Goal: Find specific page/section: Find specific page/section

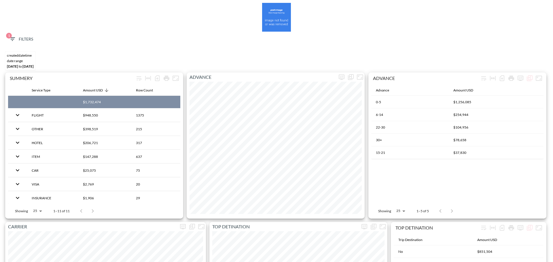
click at [30, 44] on button "1 Filters" at bounding box center [21, 39] width 29 height 11
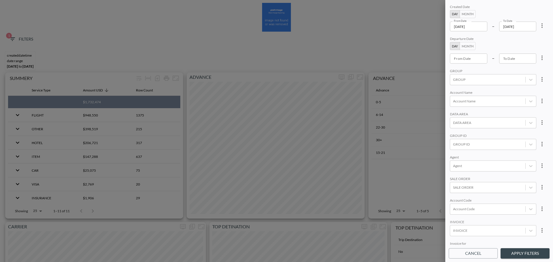
click at [543, 27] on icon "more" at bounding box center [542, 25] width 7 height 7
click at [539, 41] on li "Clear" at bounding box center [521, 39] width 52 height 10
click at [478, 56] on input "YYYY-MM-DD" at bounding box center [468, 59] width 37 height 10
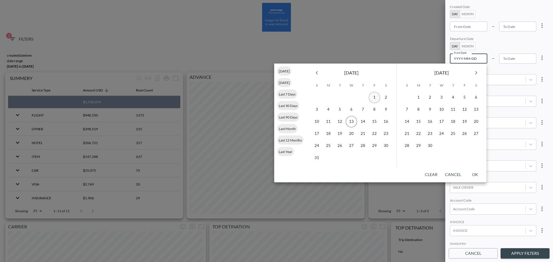
click at [374, 96] on button "1" at bounding box center [375, 98] width 12 height 12
type input "[DATE]"
type input "YYYY-MM-DD"
click at [353, 121] on button "13" at bounding box center [352, 122] width 12 height 12
type input "[DATE]"
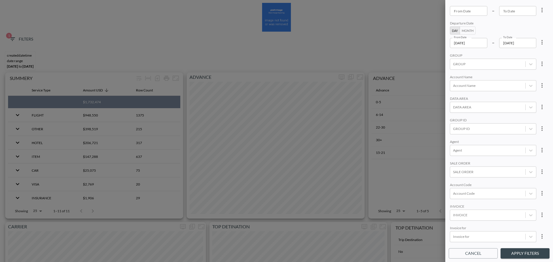
scroll to position [29, 0]
click at [478, 119] on div "GROUP ID" at bounding box center [487, 116] width 75 height 8
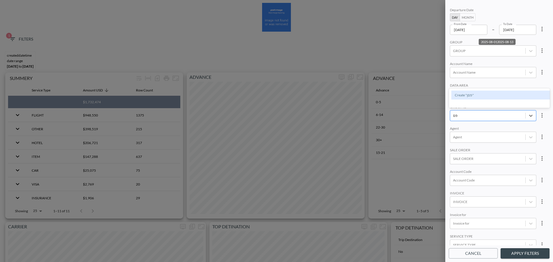
type input "פ"
click at [454, 88] on input "POINT" at bounding box center [454, 87] width 12 height 12
type input "POI"
click at [491, 62] on div "Account Name" at bounding box center [493, 64] width 86 height 5
click at [525, 255] on button "Apply Filters" at bounding box center [525, 254] width 49 height 11
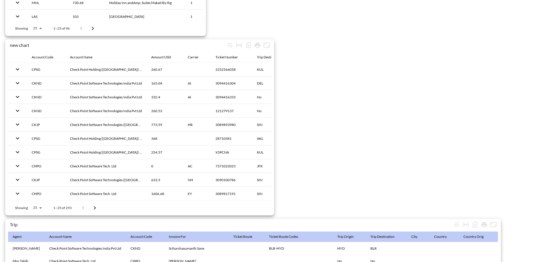
scroll to position [906, 0]
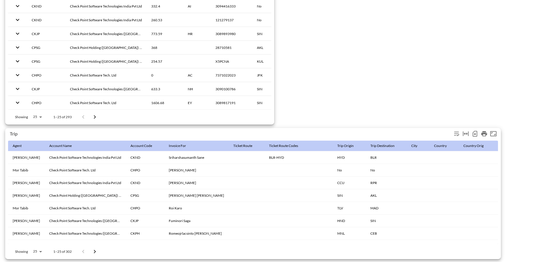
click at [475, 133] on icon "Number of rows selected for download: 302" at bounding box center [475, 134] width 2 height 2
